Goal: Task Accomplishment & Management: Use online tool/utility

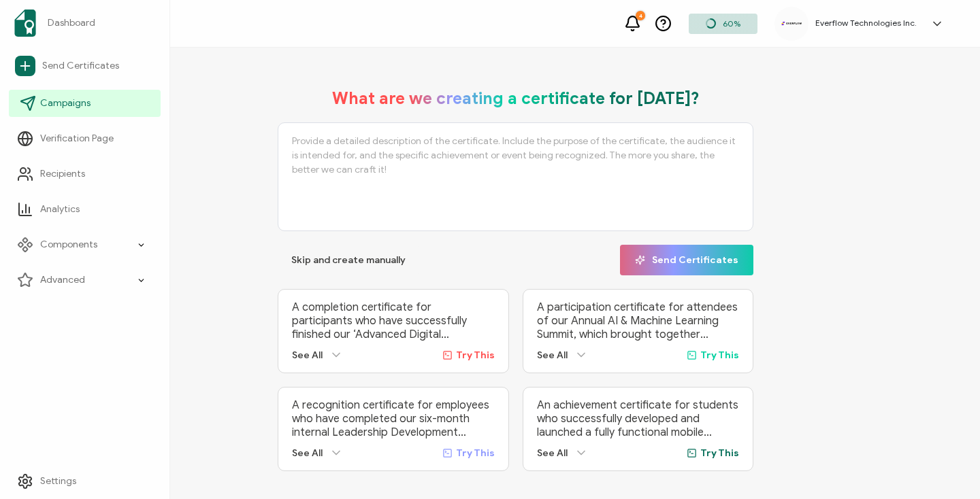
click at [94, 114] on link "Campaigns" at bounding box center [85, 103] width 152 height 27
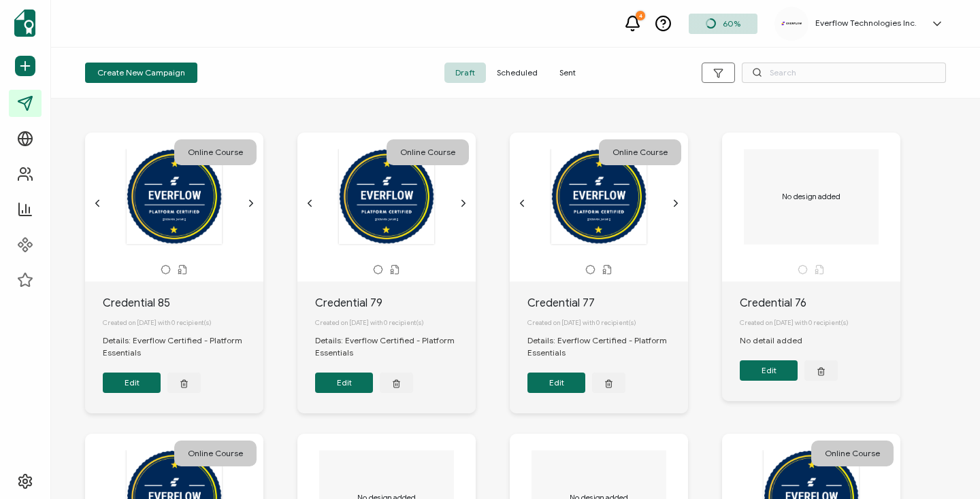
click at [561, 71] on span "Sent" at bounding box center [567, 73] width 38 height 20
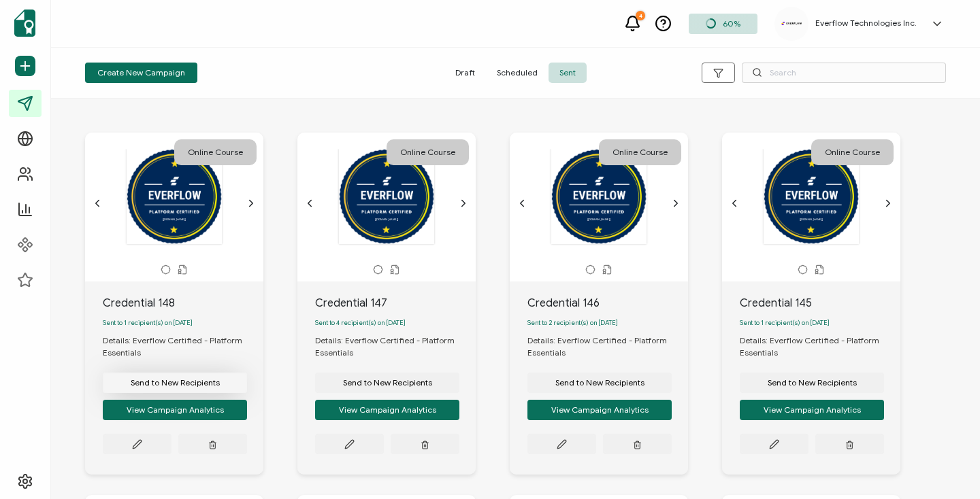
click at [167, 387] on span "Send to New Recipients" at bounding box center [175, 383] width 89 height 8
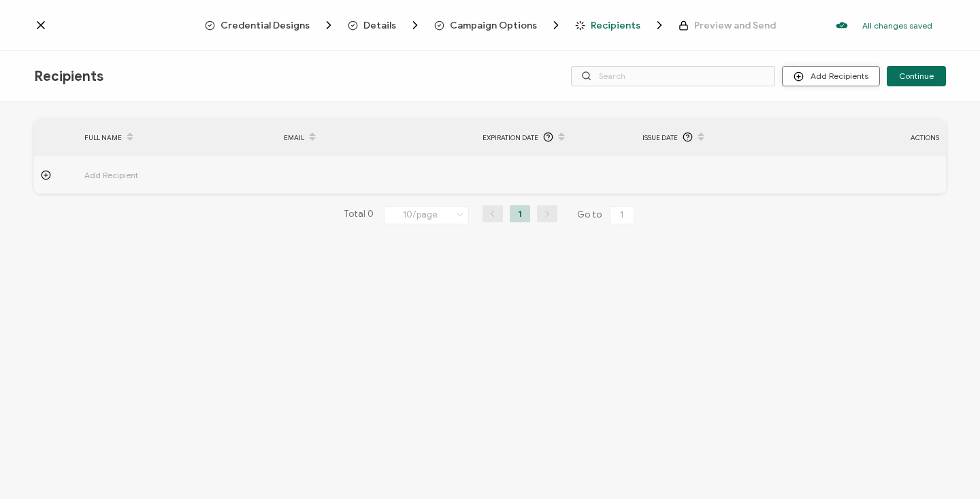
click at [847, 72] on button "Add Recipients" at bounding box center [831, 76] width 98 height 20
click at [825, 133] on span "Import From Recipients" at bounding box center [858, 135] width 88 height 10
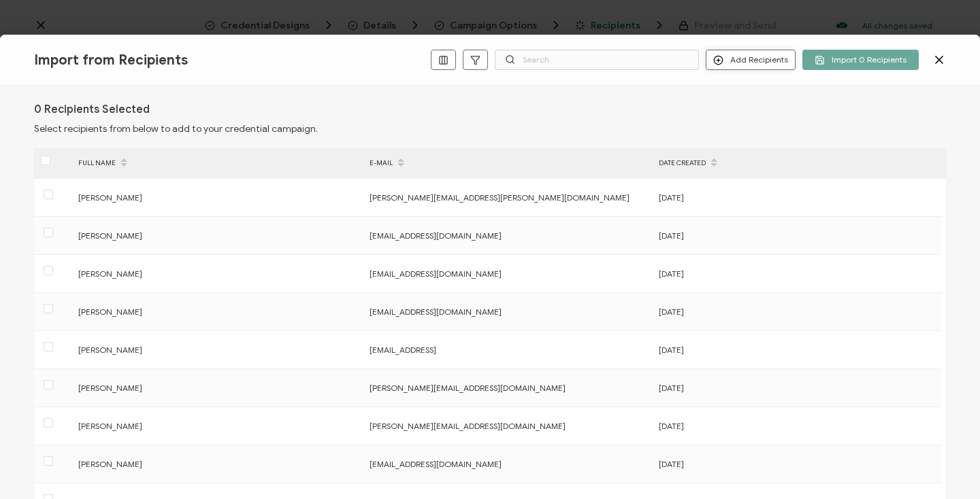
click at [768, 61] on button "Add Recipients" at bounding box center [751, 60] width 90 height 20
click at [757, 103] on span "Add a Single Recipient" at bounding box center [783, 108] width 86 height 10
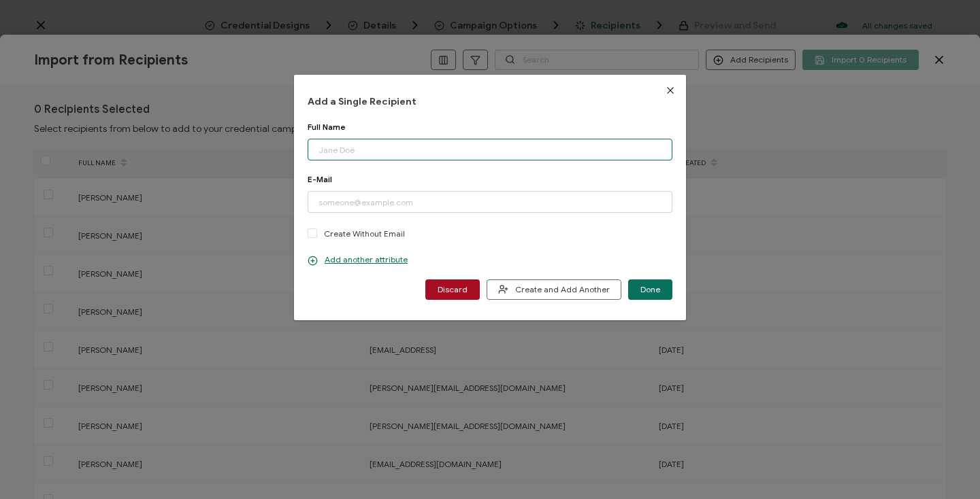
paste input "[PERSON_NAME] Email: [PERSON_NAME][EMAIL_ADDRESS][PERSON_NAME][DOMAIN_NAME]"
drag, startPoint x: 379, startPoint y: 152, endPoint x: 528, endPoint y: 153, distance: 149.0
click at [528, 153] on input "[PERSON_NAME] Email: [PERSON_NAME][EMAIL_ADDRESS][PERSON_NAME][DOMAIN_NAME]" at bounding box center [490, 150] width 365 height 22
type input "[PERSON_NAME]"
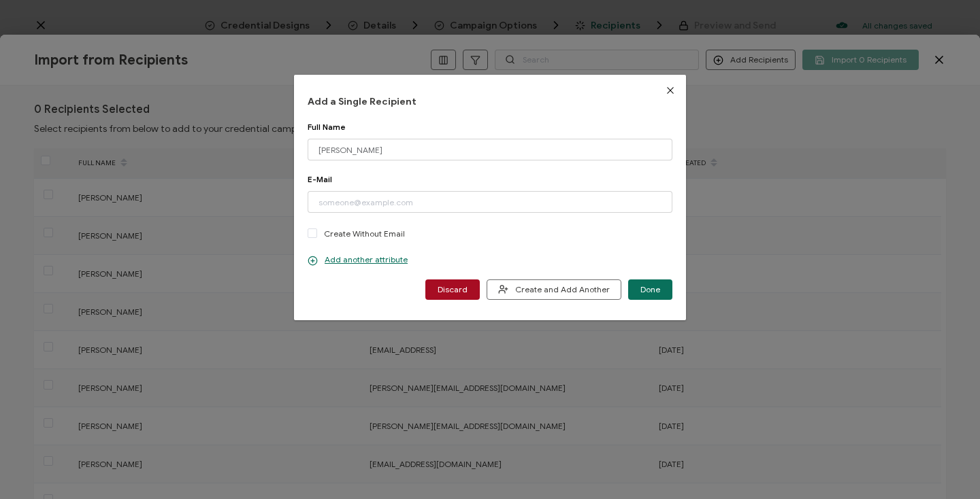
click at [522, 114] on div "Add a Single Recipient Full Name [PERSON_NAME] Please enter a valid name. E-Mai…" at bounding box center [490, 197] width 365 height 204
paste input "[PERSON_NAME][EMAIL_ADDRESS][PERSON_NAME][DOMAIN_NAME]"
type input "[PERSON_NAME][EMAIL_ADDRESS][PERSON_NAME][DOMAIN_NAME]"
click at [355, 261] on p "Add another attribute" at bounding box center [358, 260] width 100 height 11
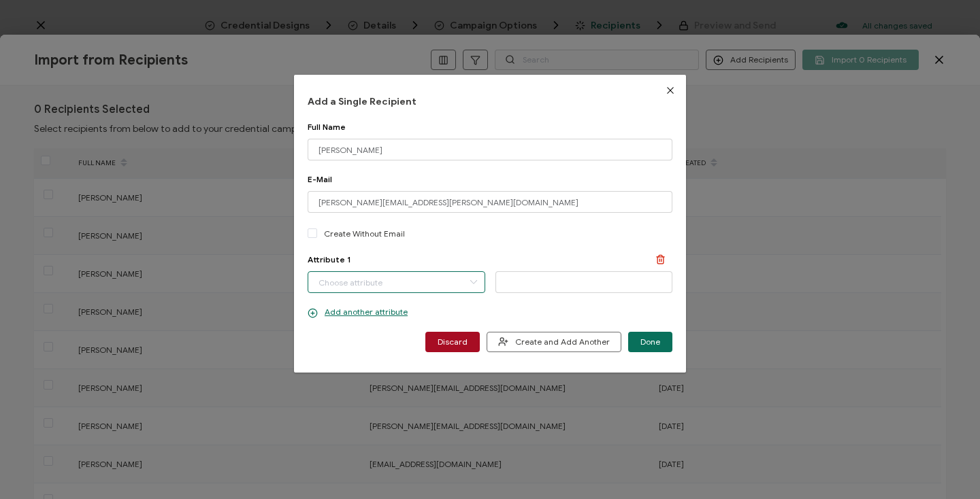
click at [357, 278] on input "dialog" at bounding box center [397, 283] width 178 height 22
click at [348, 319] on span "Completion Date" at bounding box center [350, 317] width 64 height 23
type input "Completion Date"
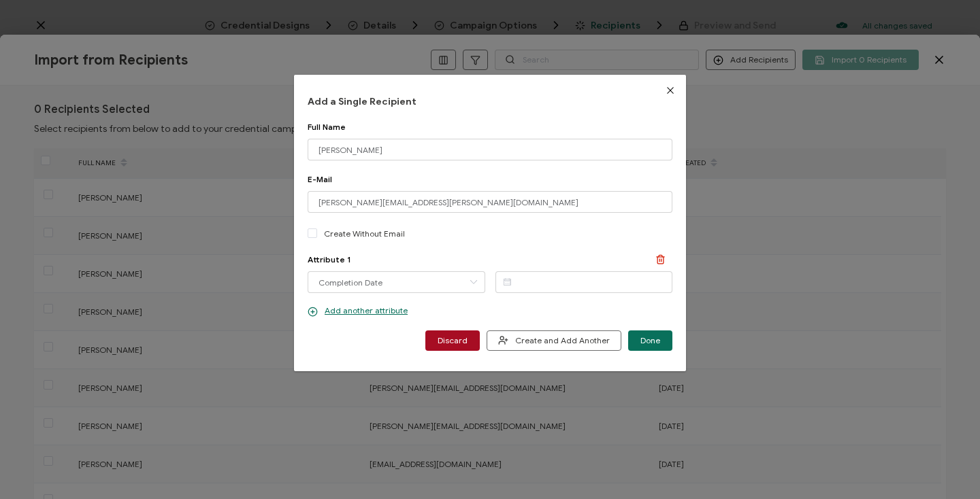
click at [508, 282] on icon "dialog" at bounding box center [507, 282] width 17 height 20
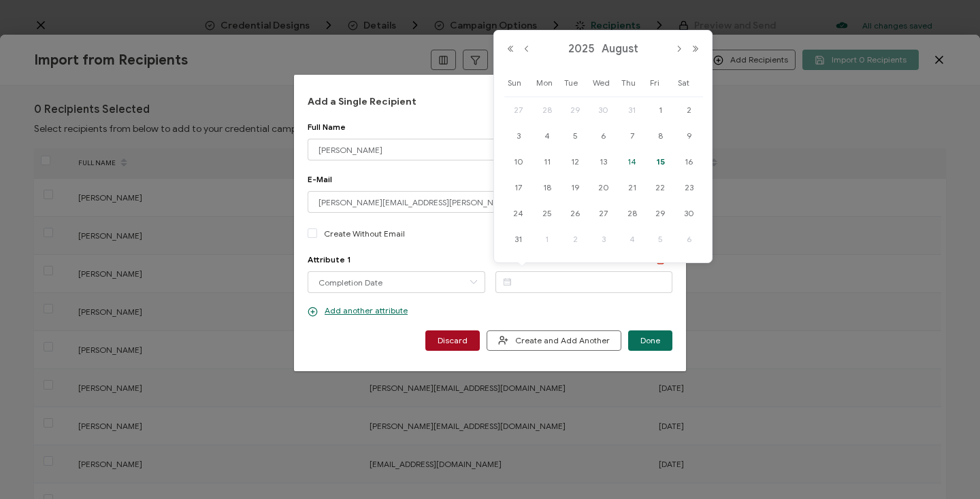
click at [631, 159] on span "14" at bounding box center [632, 162] width 16 height 16
type input "[DATE]"
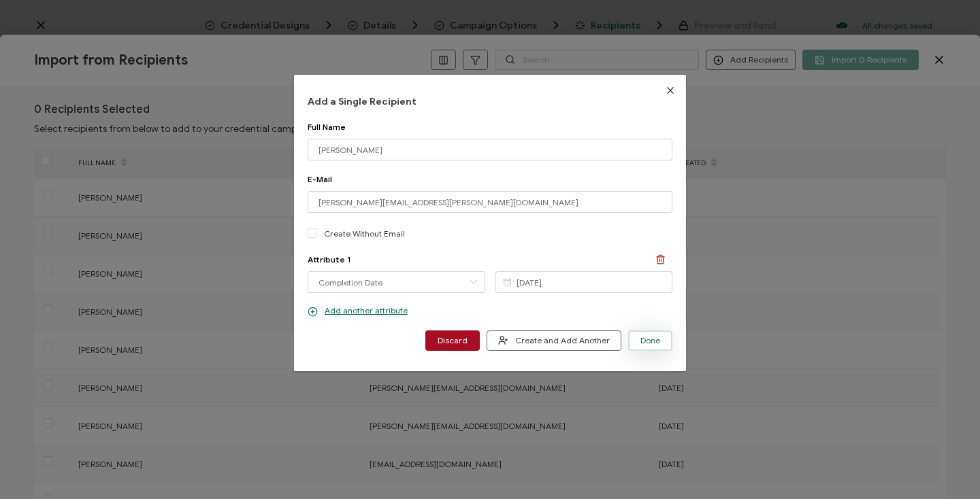
click at [652, 340] on span "Done" at bounding box center [650, 341] width 20 height 8
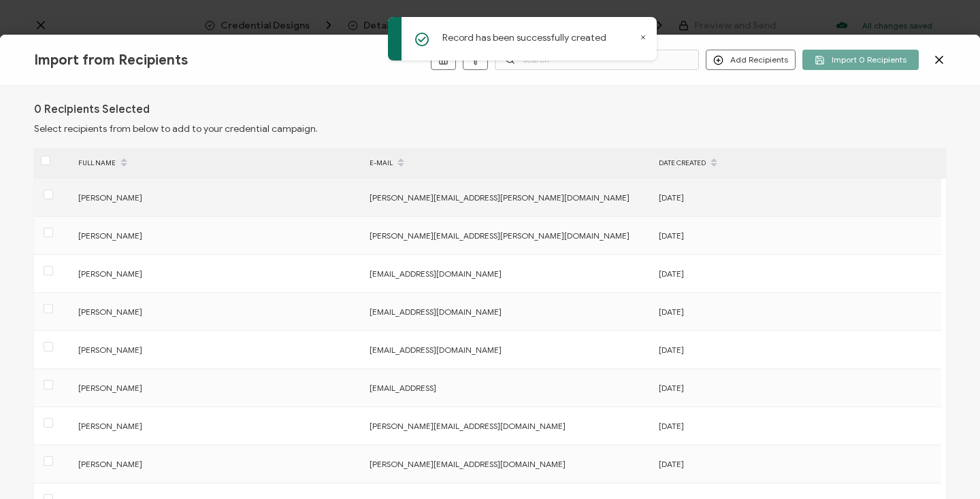
click at [97, 199] on span "[PERSON_NAME]" at bounding box center [110, 198] width 64 height 10
click at [52, 194] on span at bounding box center [49, 195] width 10 height 10
click at [53, 190] on input "checkbox" at bounding box center [53, 190] width 0 height 0
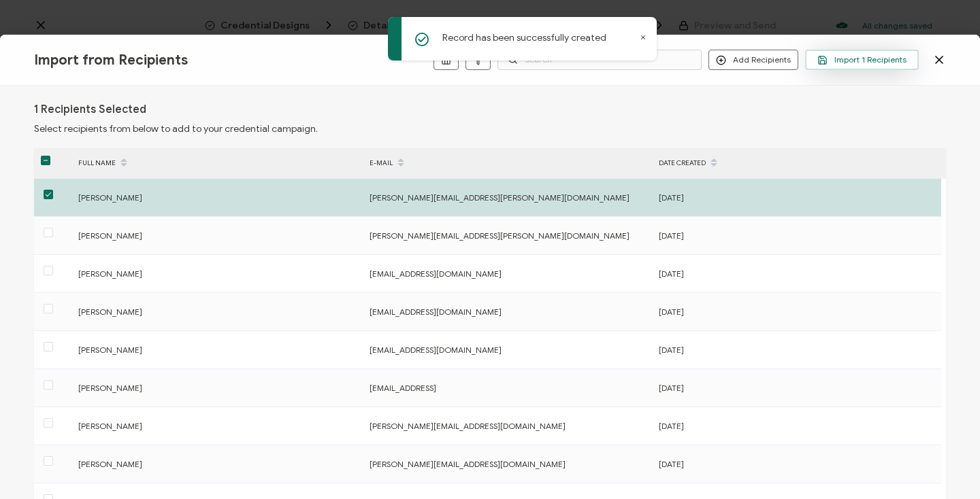
click at [853, 55] on span "Import 1 Recipients" at bounding box center [861, 60] width 89 height 10
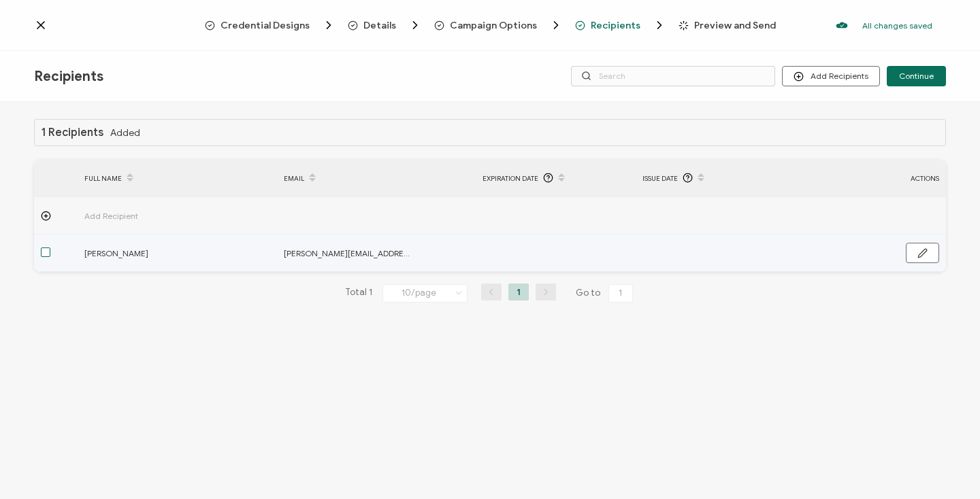
click at [46, 255] on span at bounding box center [46, 253] width 10 height 10
click at [50, 248] on input "checkbox" at bounding box center [50, 248] width 0 height 0
click at [48, 257] on span at bounding box center [46, 253] width 10 height 10
click at [50, 248] on input "checkbox" at bounding box center [50, 248] width 0 height 0
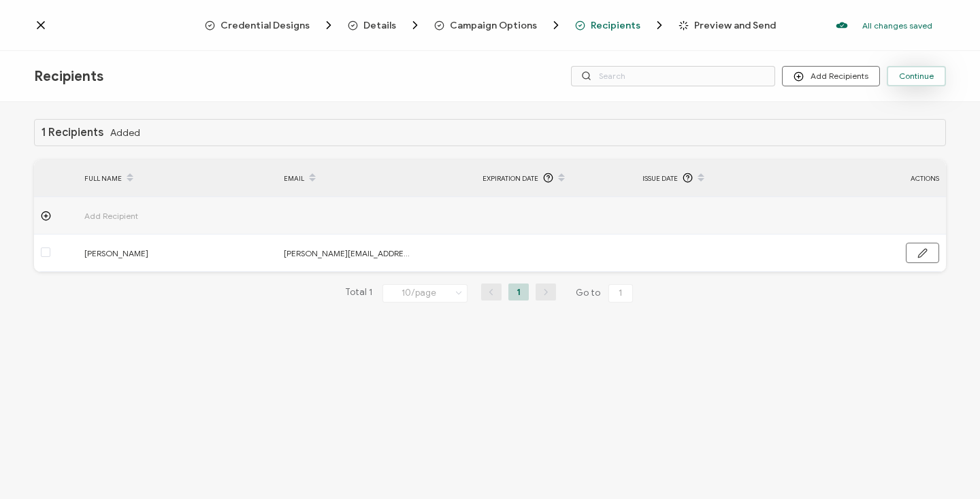
click at [928, 76] on span "Continue" at bounding box center [916, 76] width 35 height 8
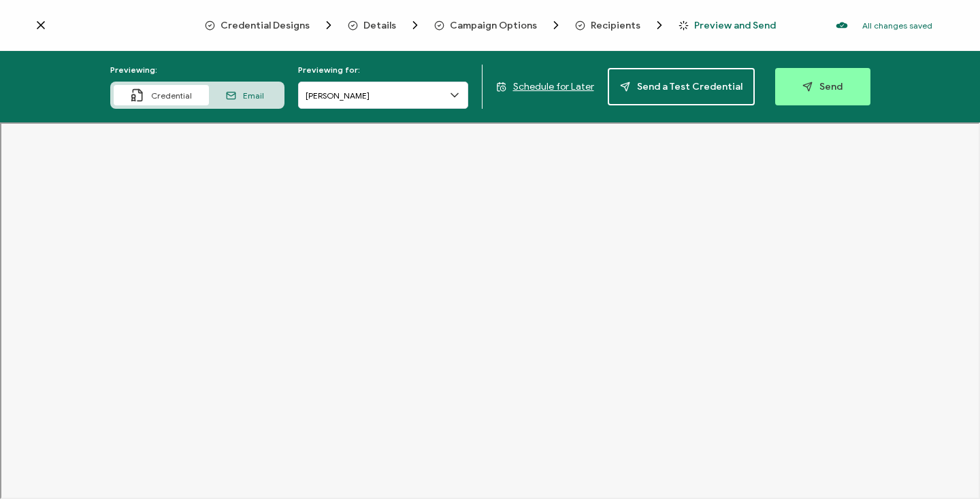
click at [236, 96] on icon at bounding box center [231, 96] width 10 height 10
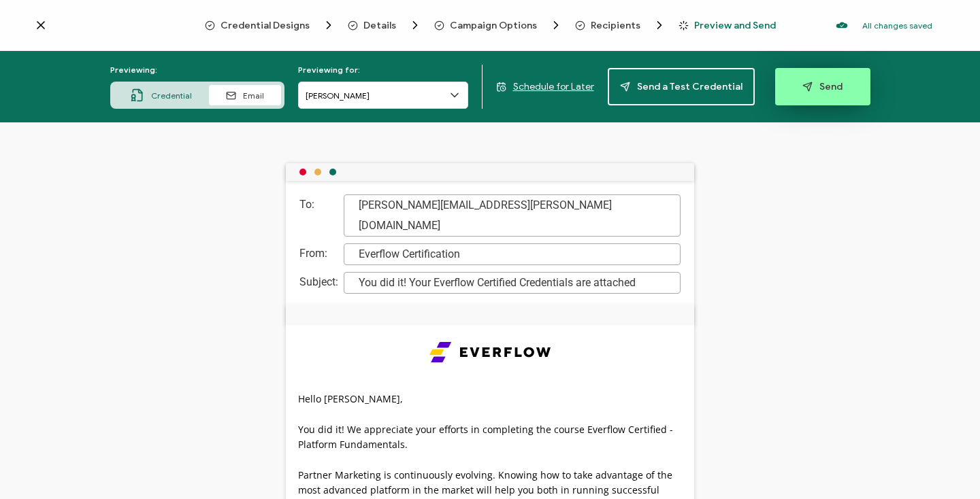
click at [811, 86] on span "Send" at bounding box center [822, 87] width 40 height 10
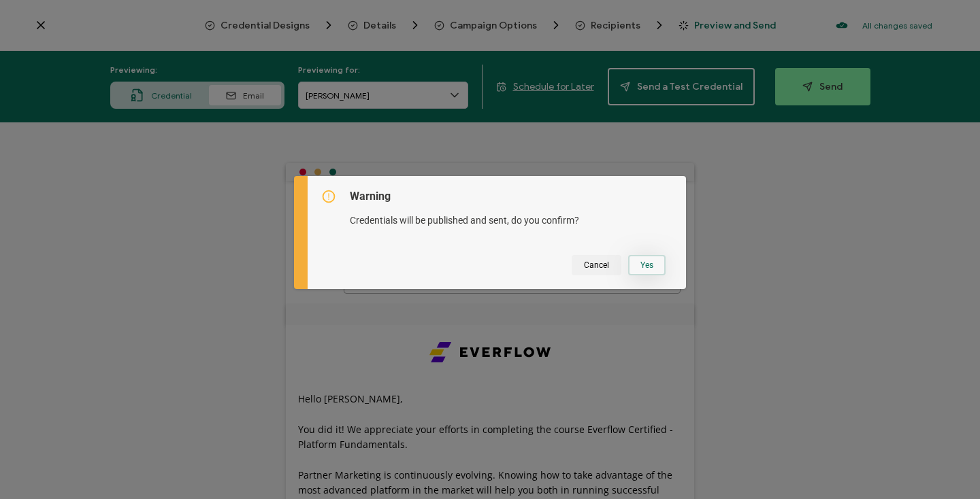
click at [637, 265] on button "Yes" at bounding box center [646, 265] width 37 height 20
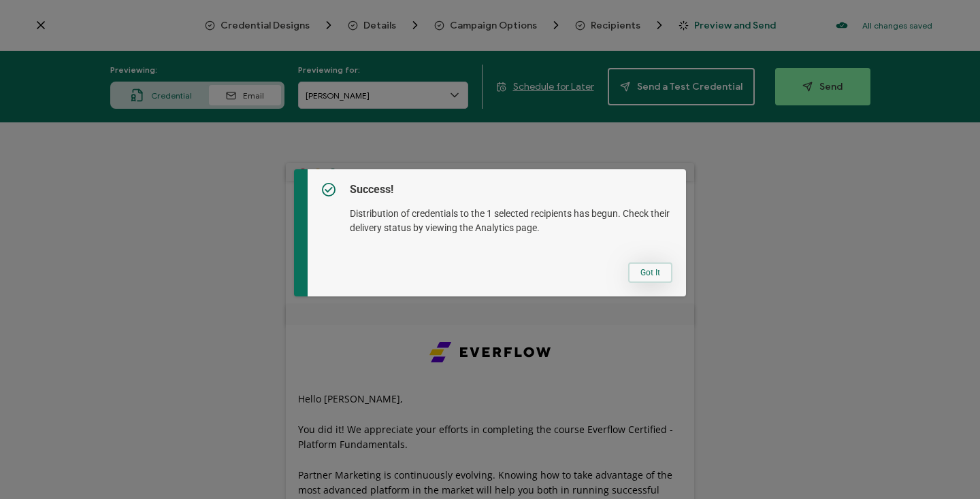
click at [645, 271] on button "Got It" at bounding box center [650, 273] width 44 height 20
